Goal: Task Accomplishment & Management: Manage account settings

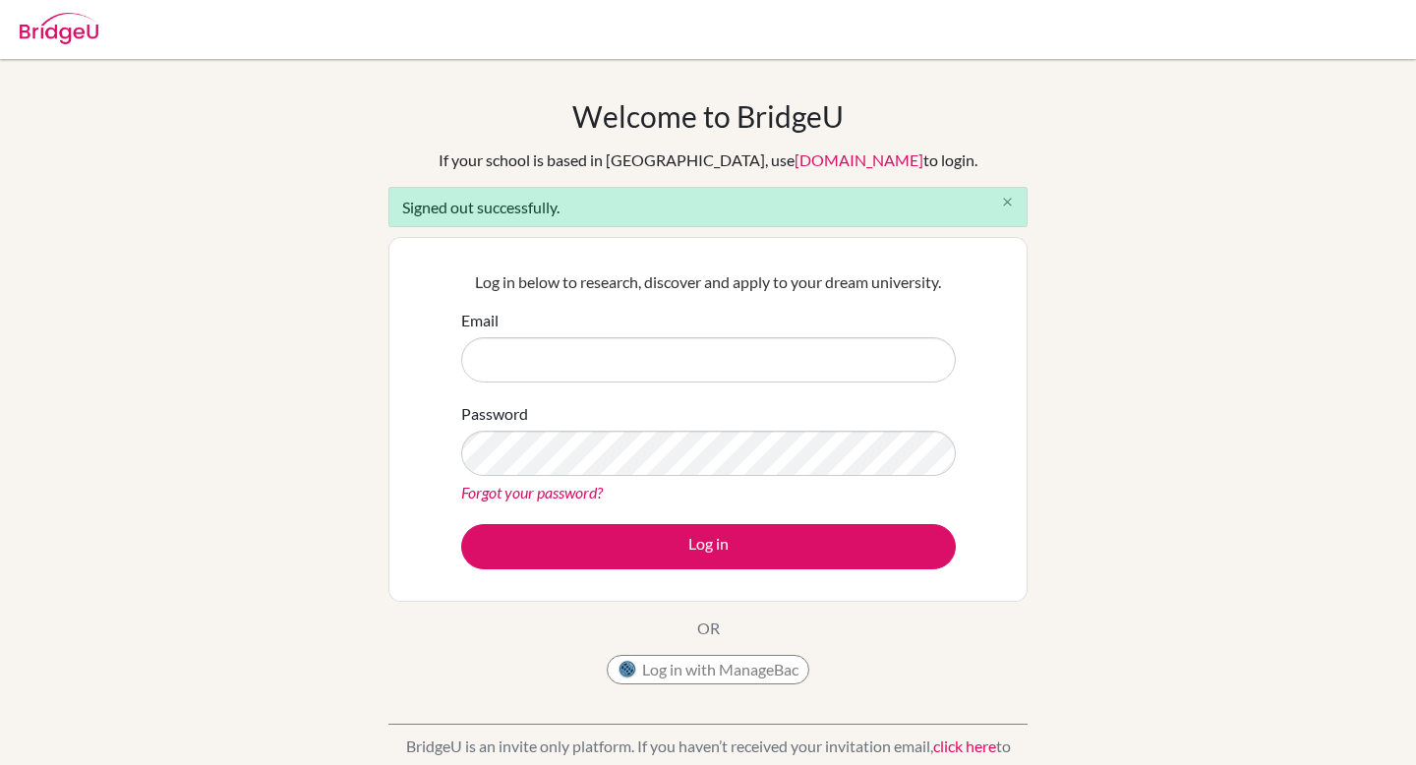
click at [1007, 201] on icon "close" at bounding box center [1007, 202] width 15 height 15
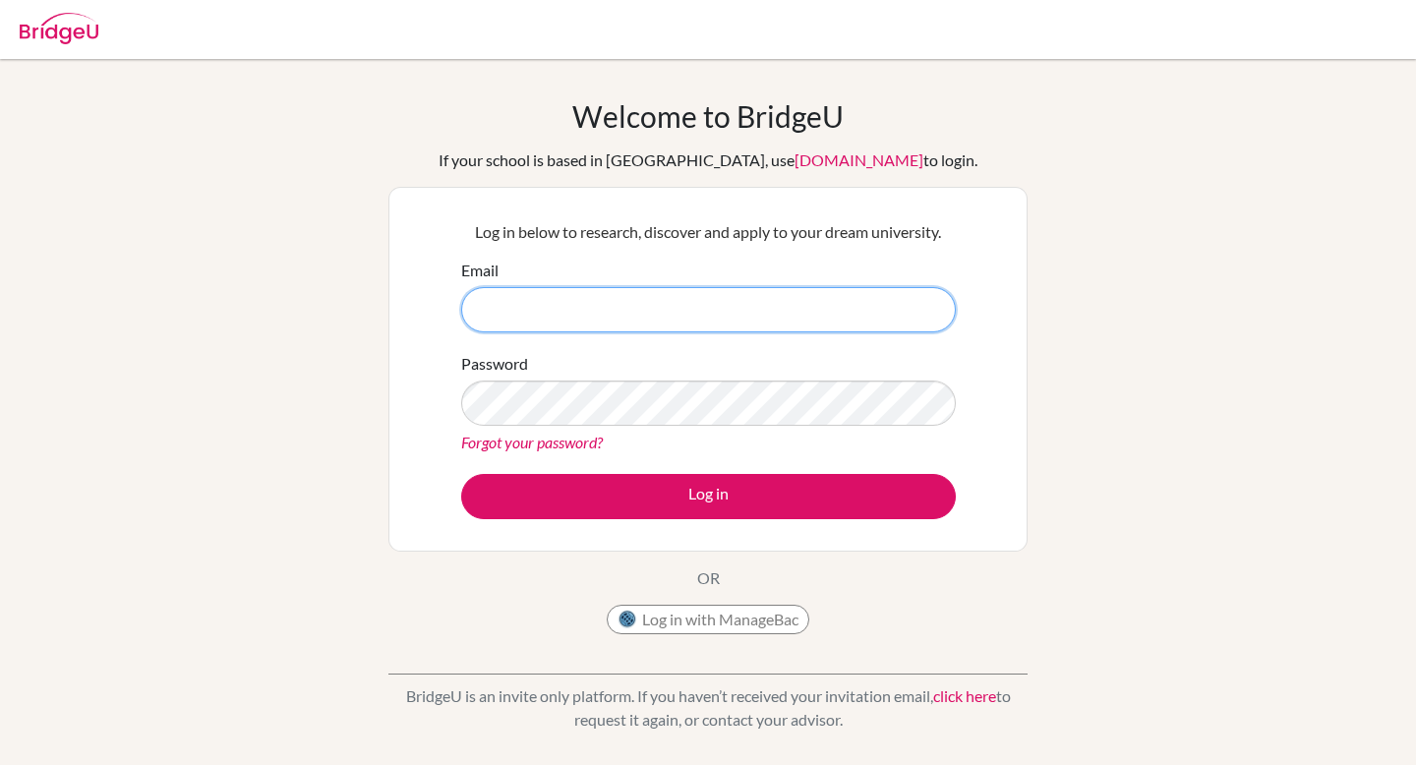
click at [527, 300] on input "Email" at bounding box center [708, 309] width 495 height 45
type input "[PERSON_NAME][EMAIL_ADDRESS][DOMAIN_NAME]"
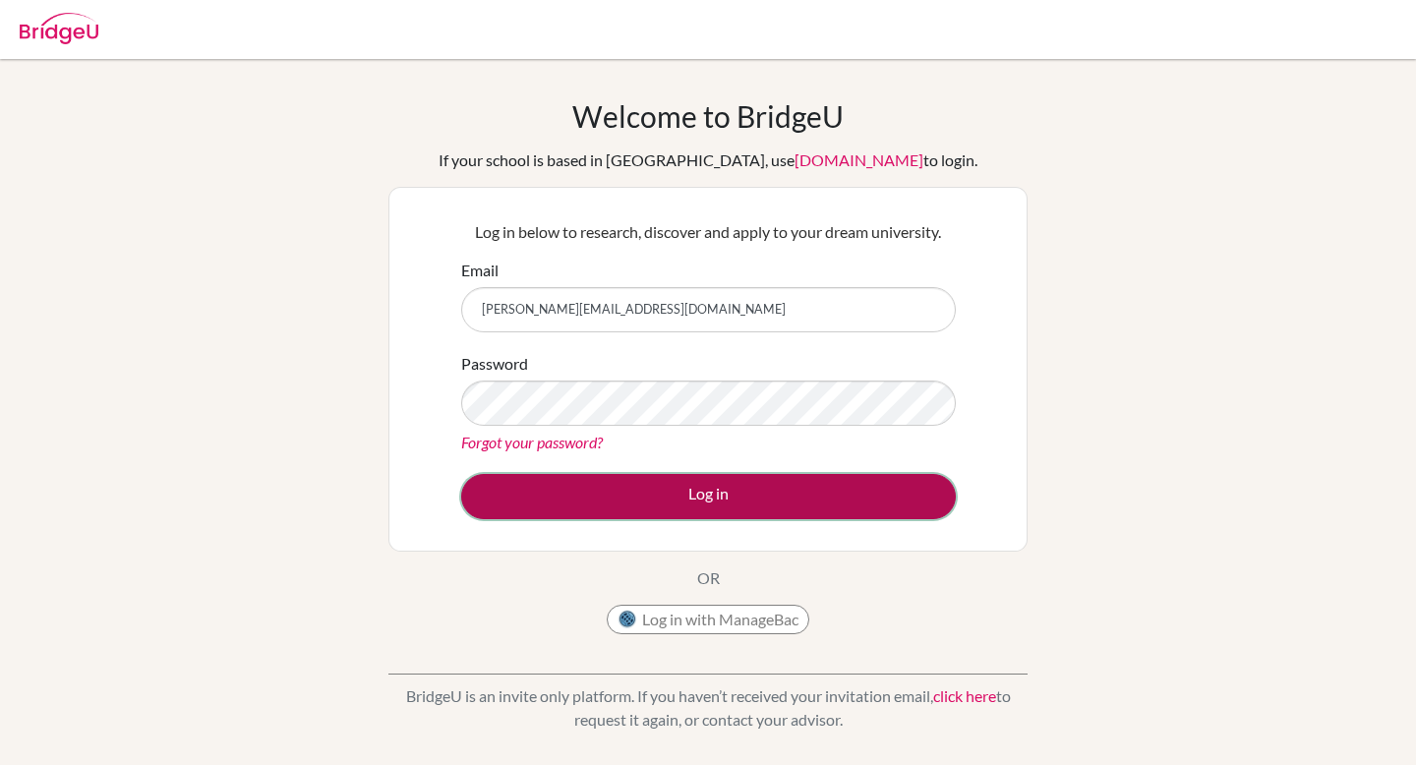
click at [718, 502] on button "Log in" at bounding box center [708, 496] width 495 height 45
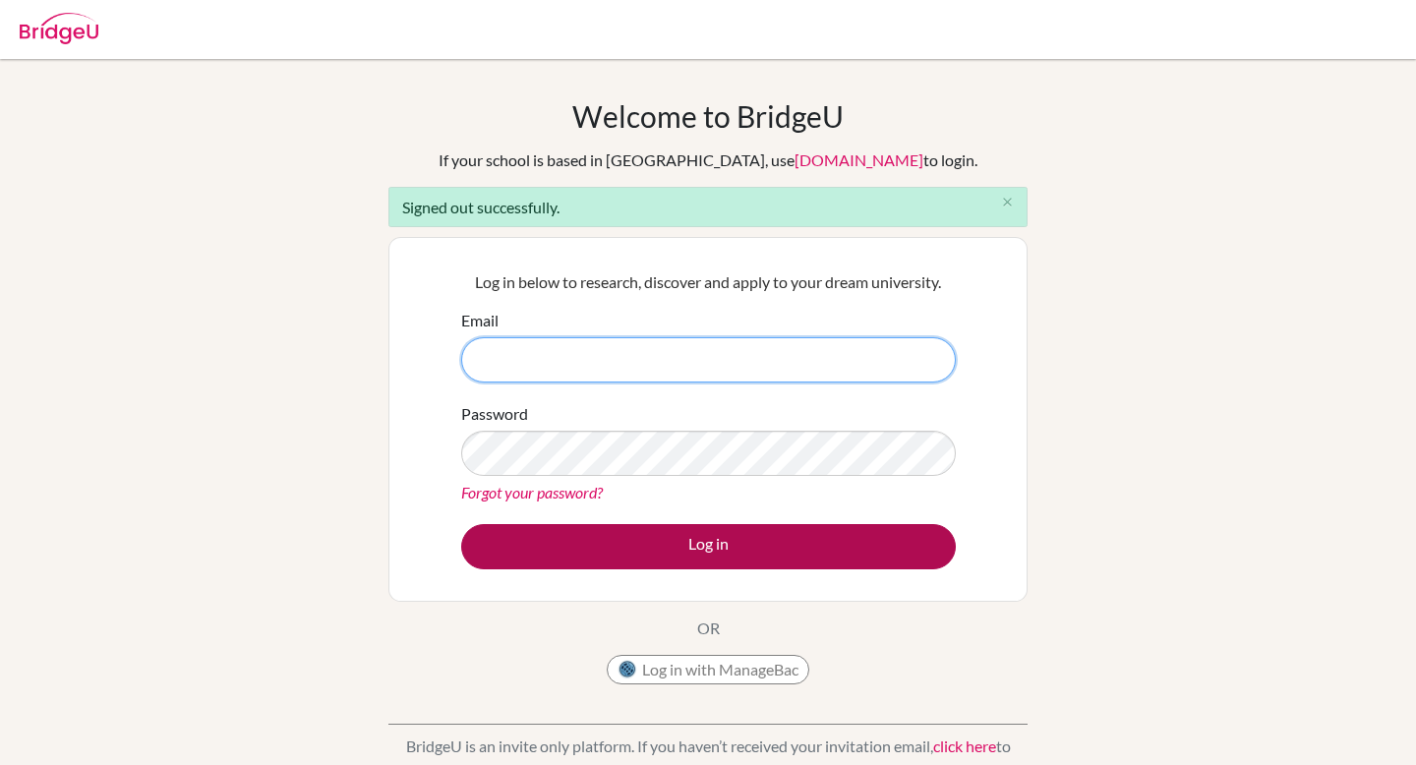
type input "[PERSON_NAME][EMAIL_ADDRESS][DOMAIN_NAME]"
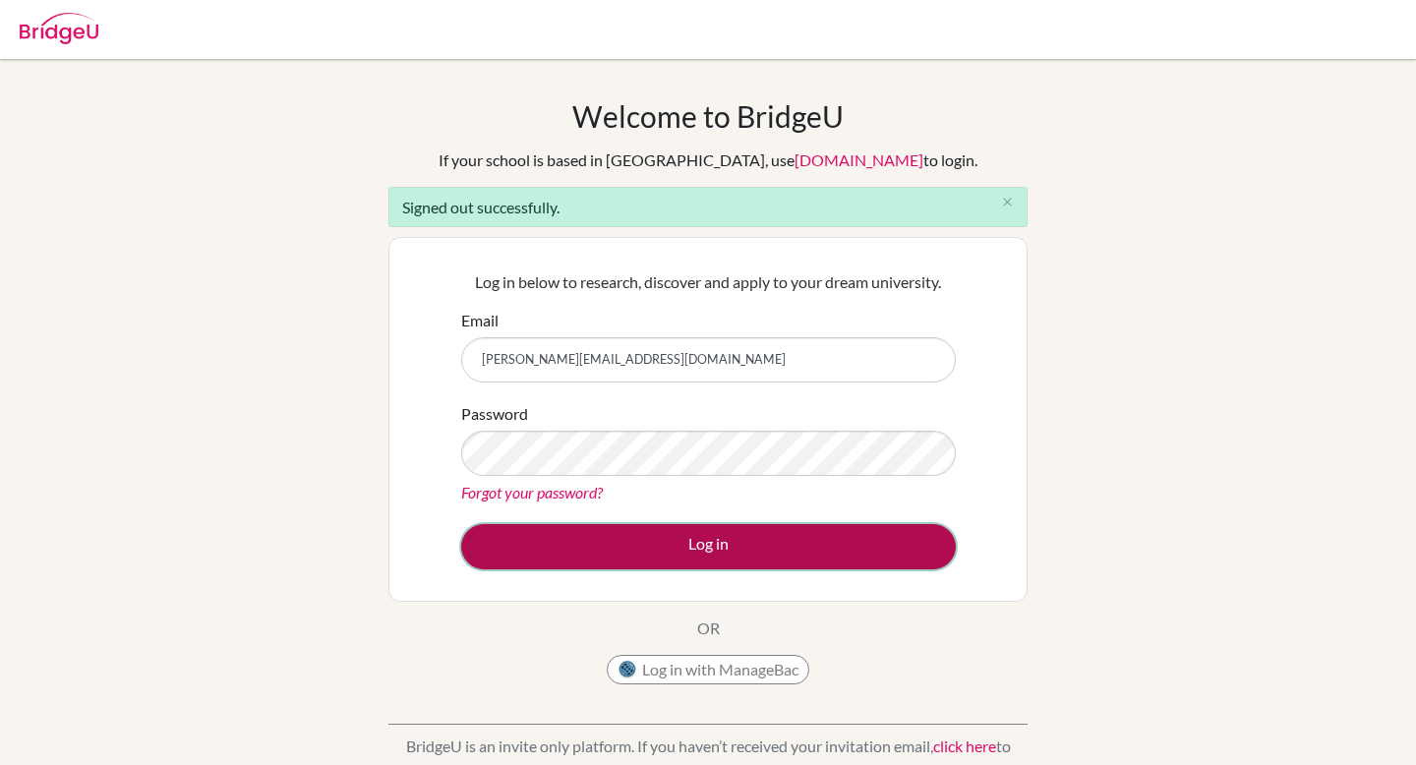
click at [711, 554] on button "Log in" at bounding box center [708, 546] width 495 height 45
